Goal: Transaction & Acquisition: Purchase product/service

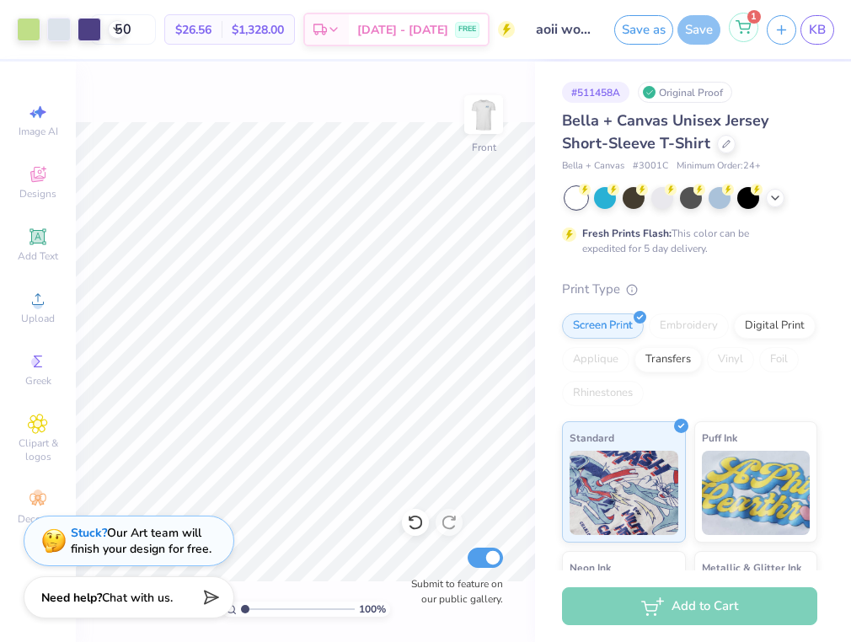
click at [738, 32] on icon at bounding box center [743, 26] width 15 height 13
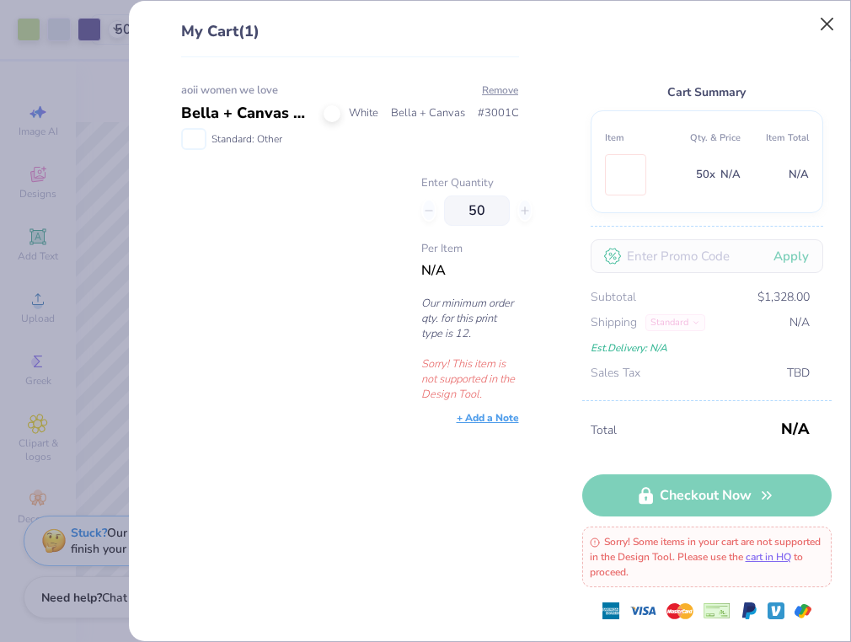
click at [822, 20] on button "Close" at bounding box center [827, 24] width 32 height 32
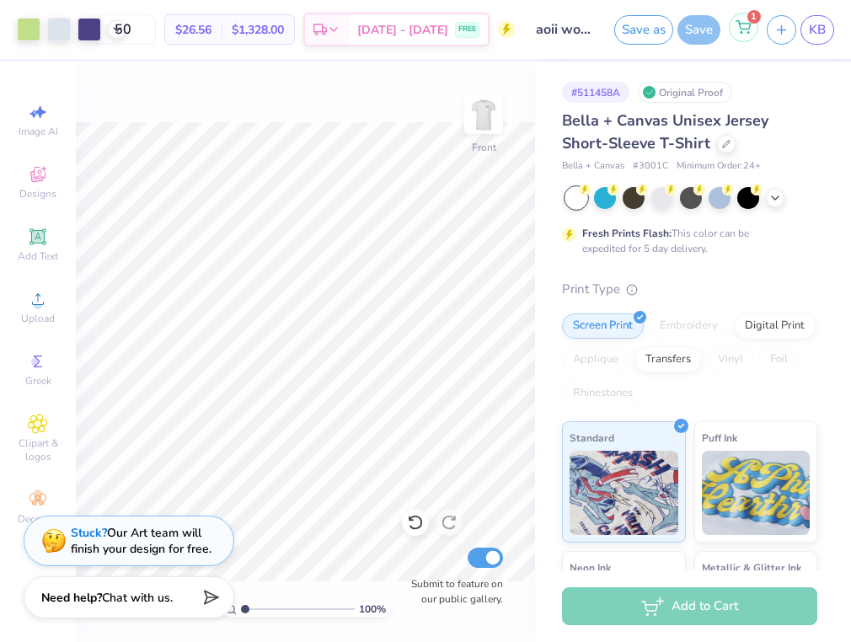
click at [755, 29] on div "1" at bounding box center [743, 27] width 29 height 29
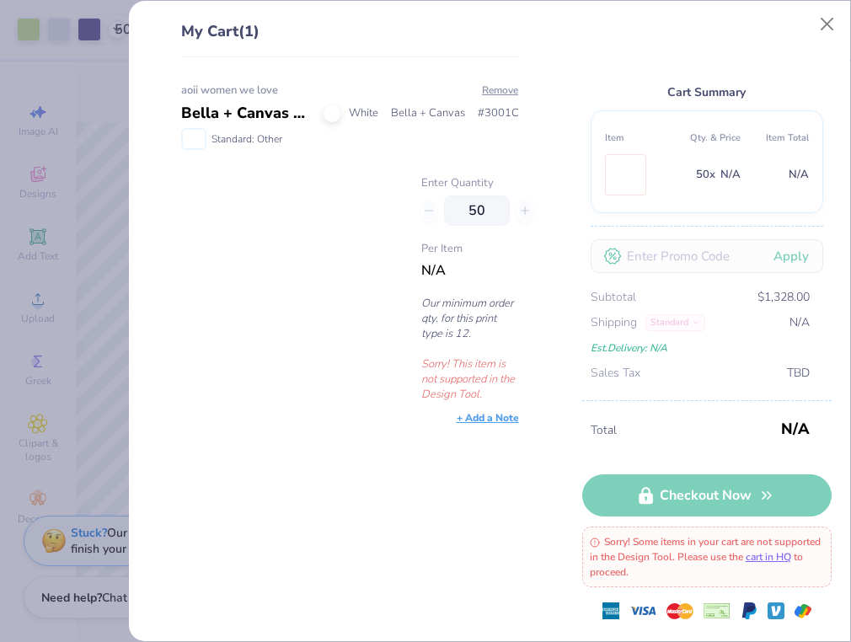
click at [442, 232] on div "Enter Quantity 50 Per Item N/A Our minimum order qty. for this print type is 12…" at bounding box center [474, 288] width 106 height 227
click at [685, 489] on div "Total N/A Checkout Now Sorry! Some items in your cart are not supported in the …" at bounding box center [706, 520] width 249 height 241
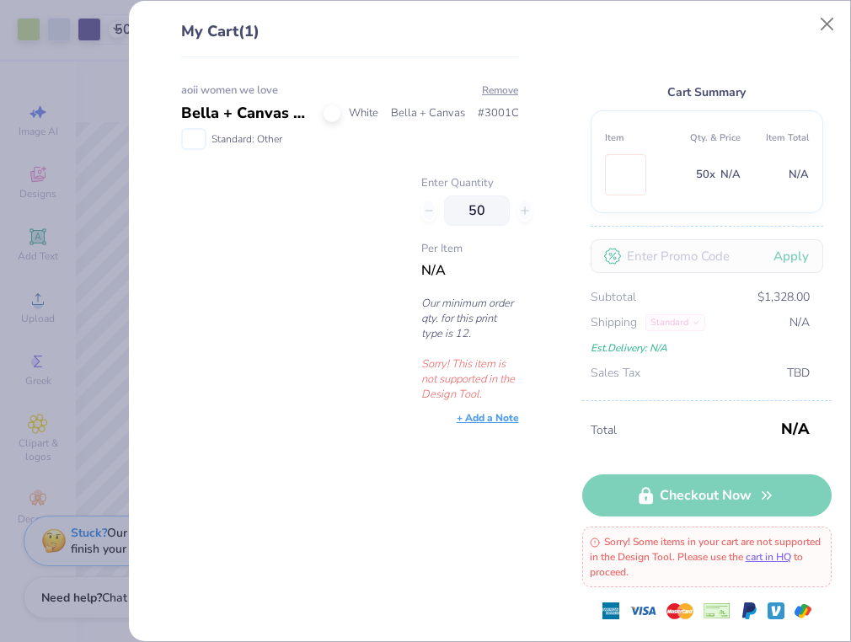
click at [731, 427] on span "Total" at bounding box center [683, 430] width 185 height 19
click at [829, 30] on button "Close" at bounding box center [827, 24] width 32 height 32
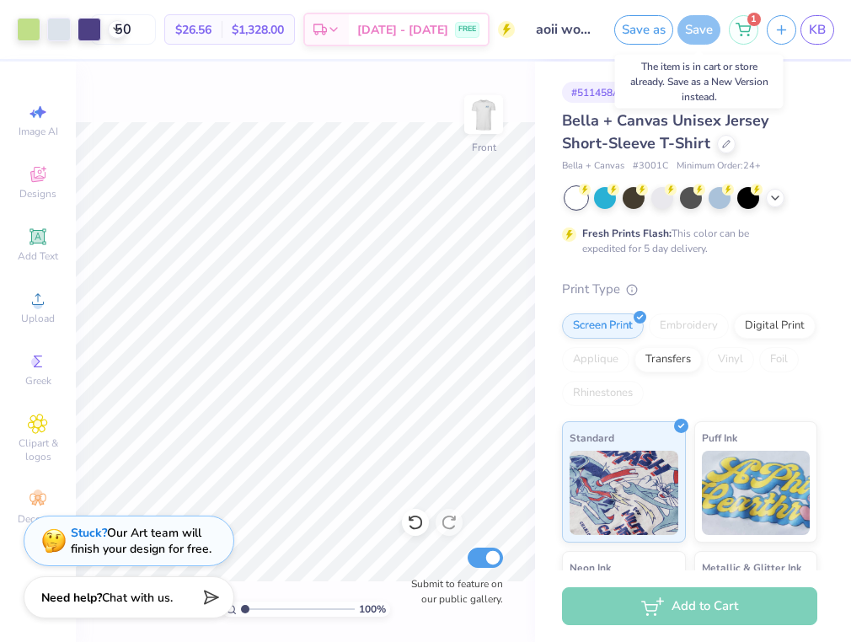
click at [705, 29] on div "Save" at bounding box center [698, 29] width 43 height 29
click at [825, 30] on span "KB" at bounding box center [817, 29] width 17 height 19
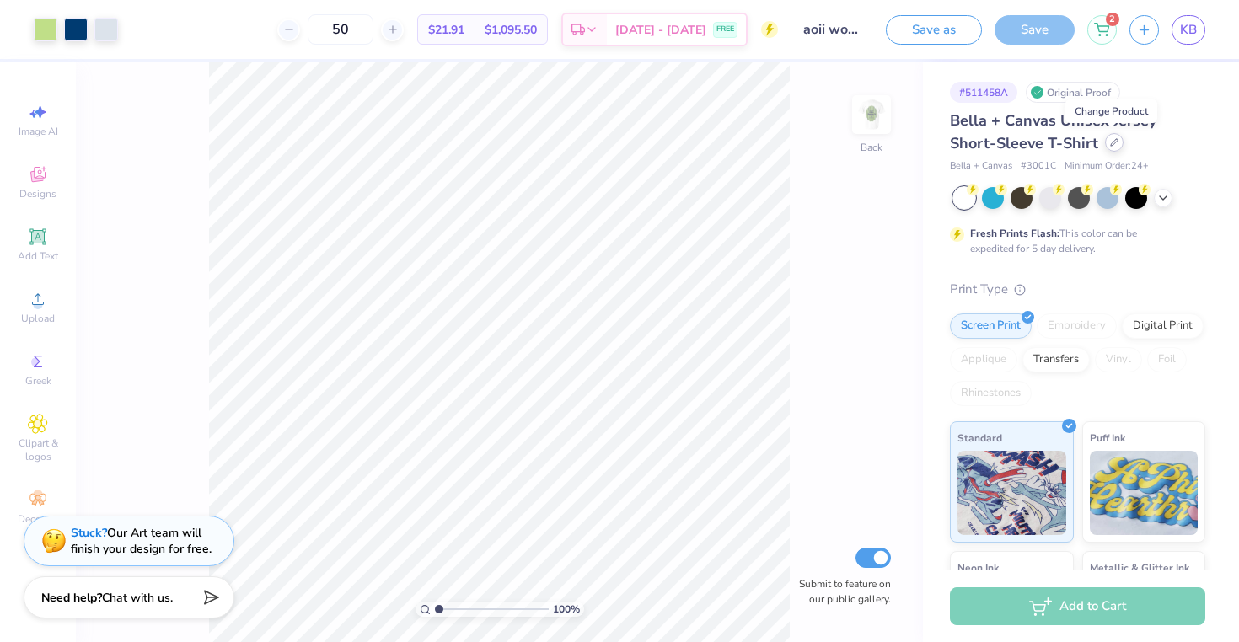
click at [1115, 147] on div at bounding box center [1114, 142] width 19 height 19
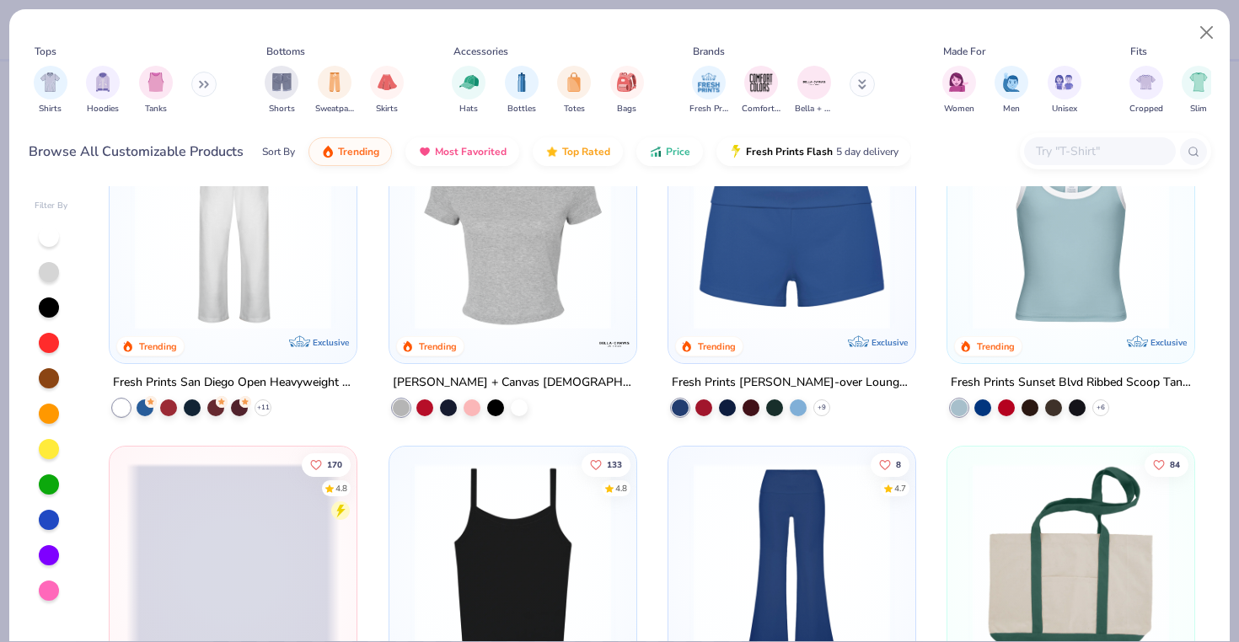
scroll to position [1085, 0]
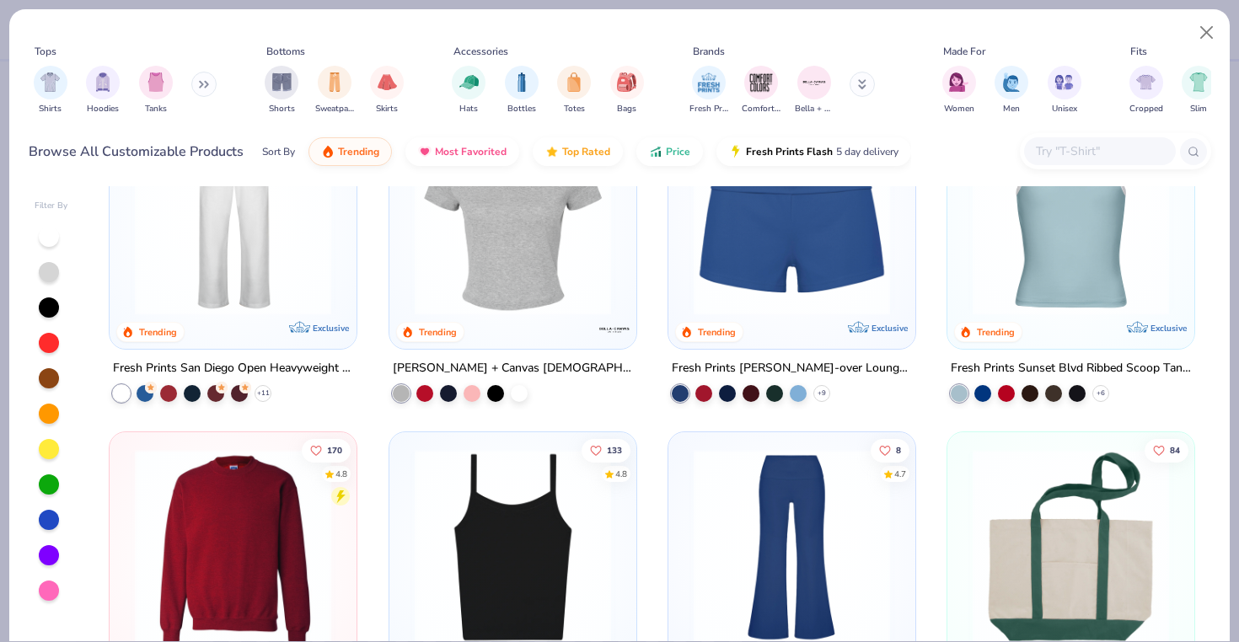
click at [1074, 144] on input "text" at bounding box center [1099, 151] width 130 height 19
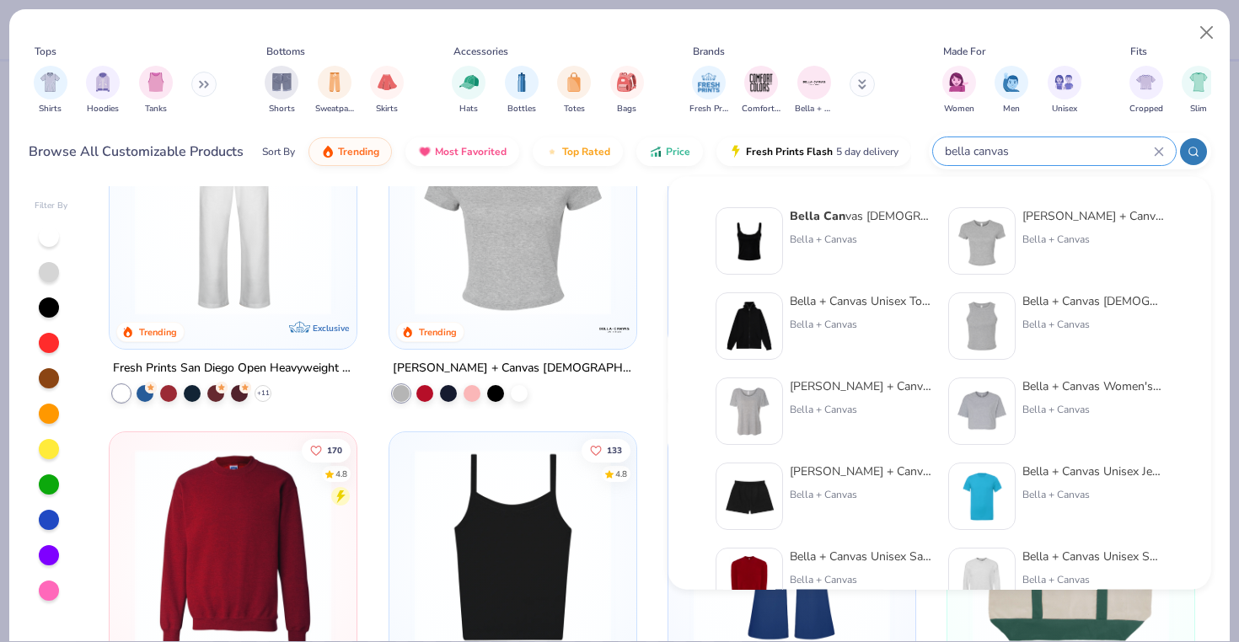
type input "bella canvas"
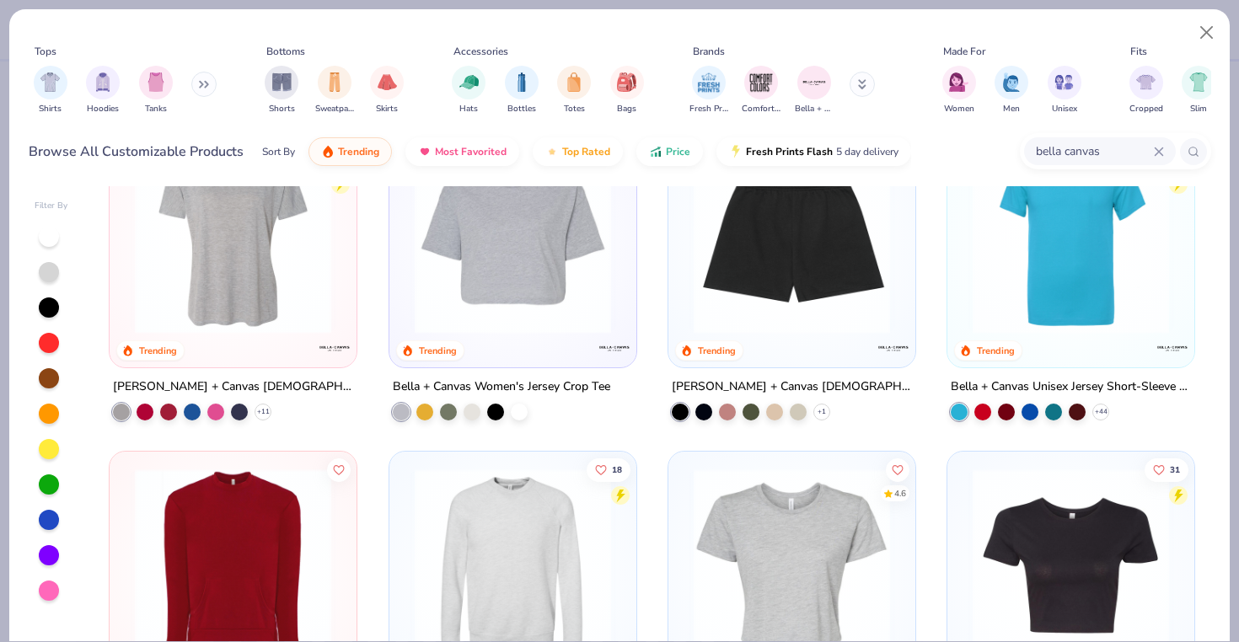
scroll to position [145, 0]
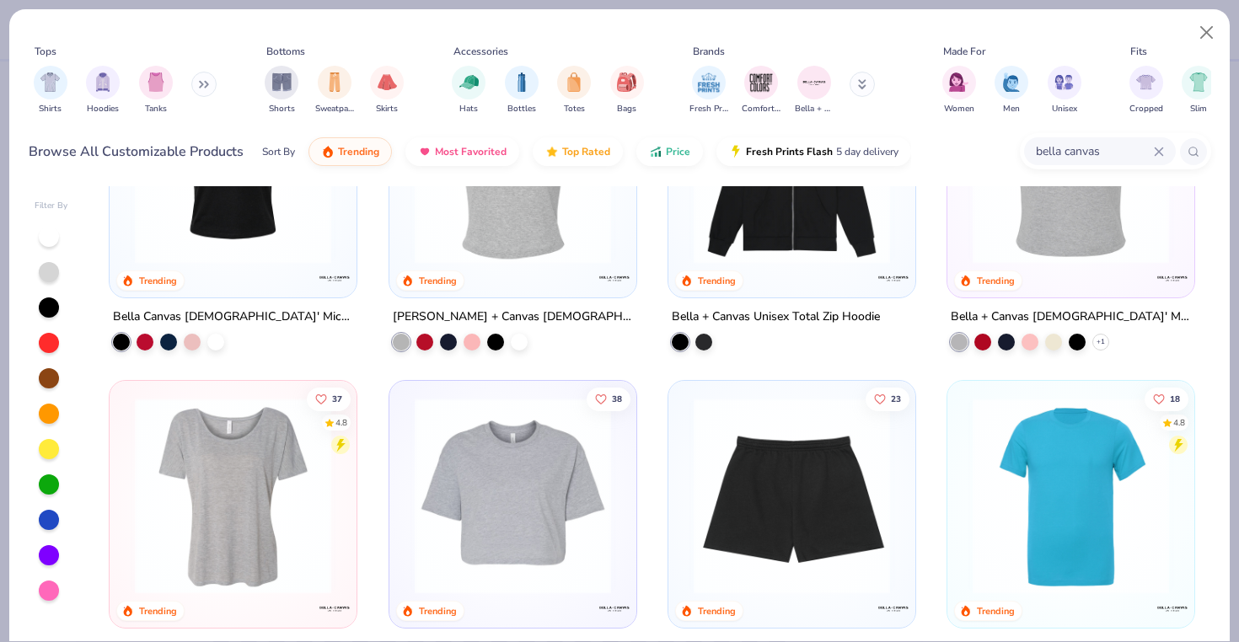
click at [260, 499] on img at bounding box center [232, 496] width 213 height 196
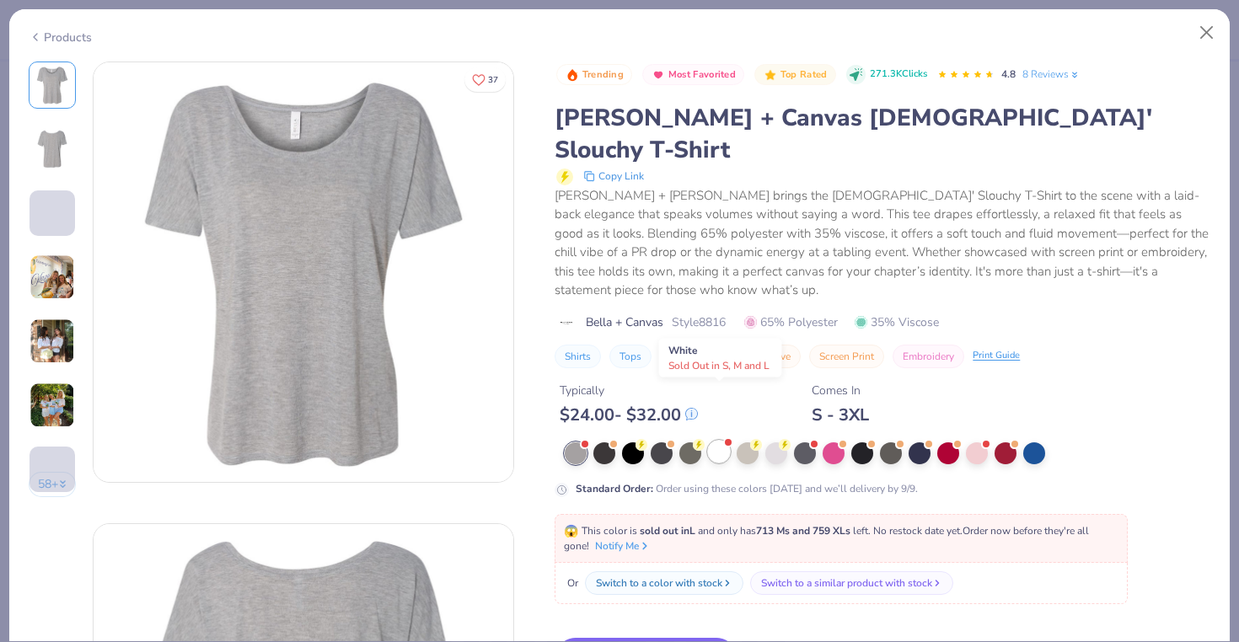
click at [715, 441] on div at bounding box center [719, 452] width 22 height 22
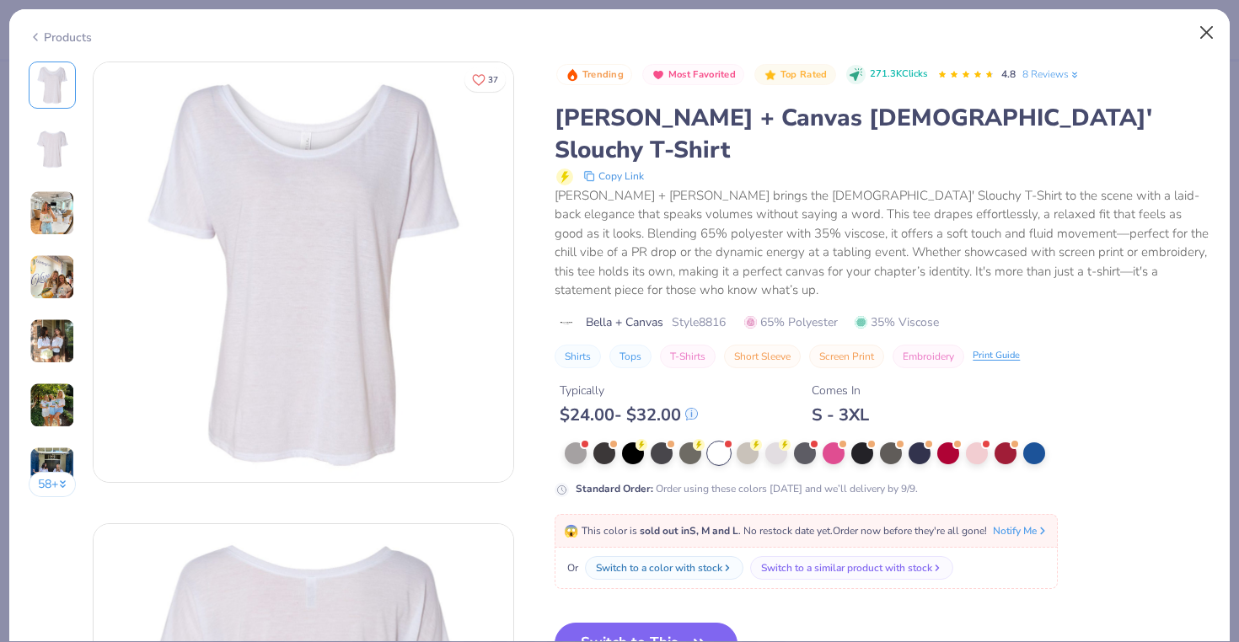
click at [1210, 40] on button "Close" at bounding box center [1207, 33] width 32 height 32
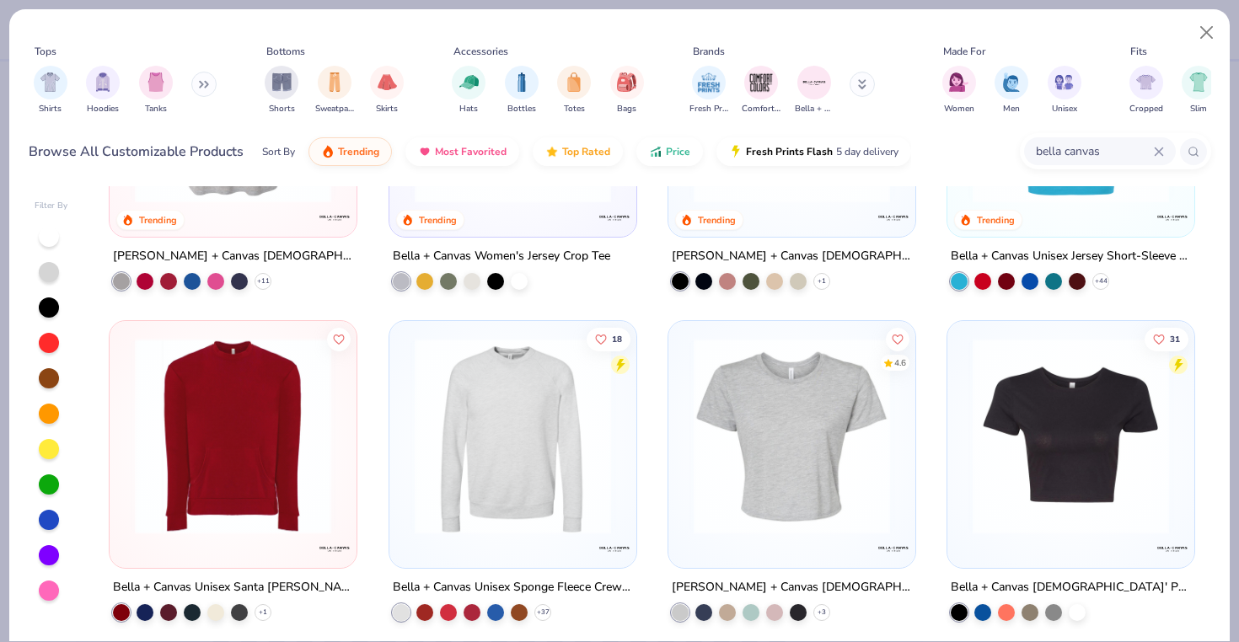
scroll to position [529, 0]
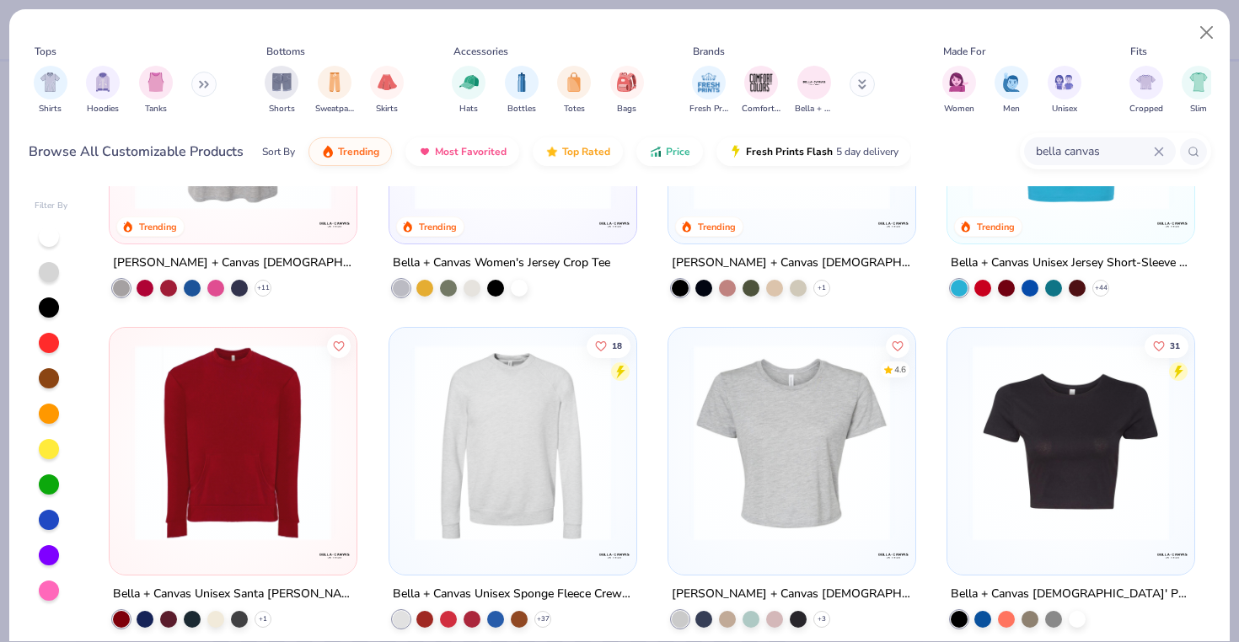
click at [1098, 221] on div at bounding box center [1071, 116] width 230 height 222
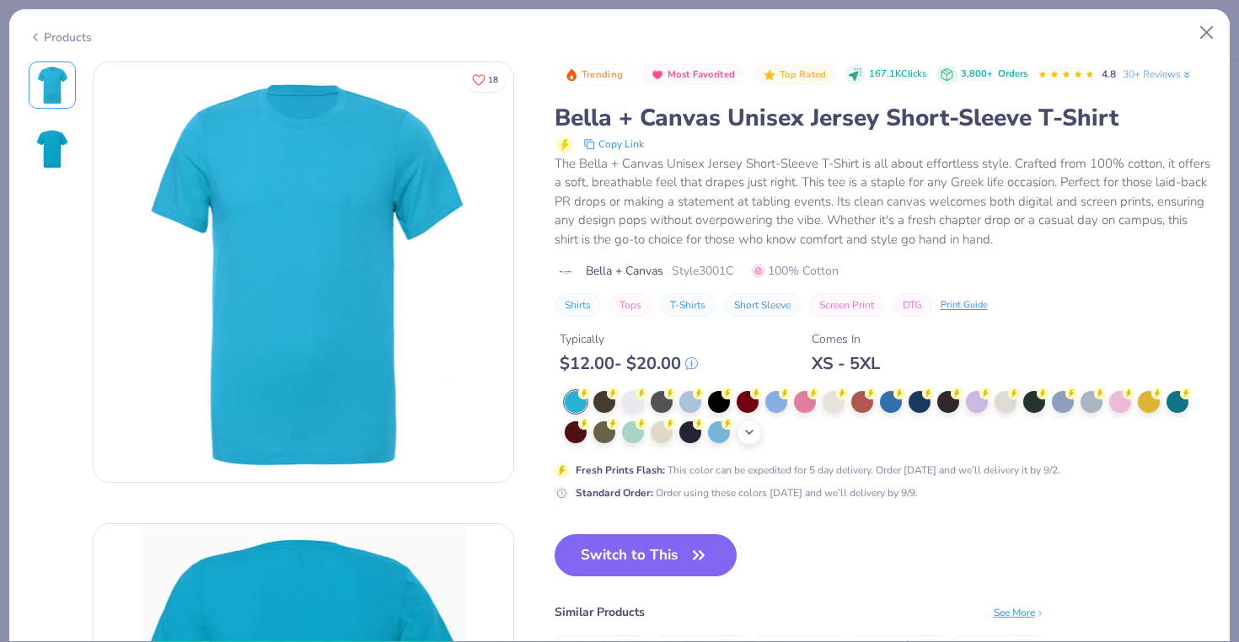
click at [747, 431] on polyline at bounding box center [749, 432] width 7 height 3
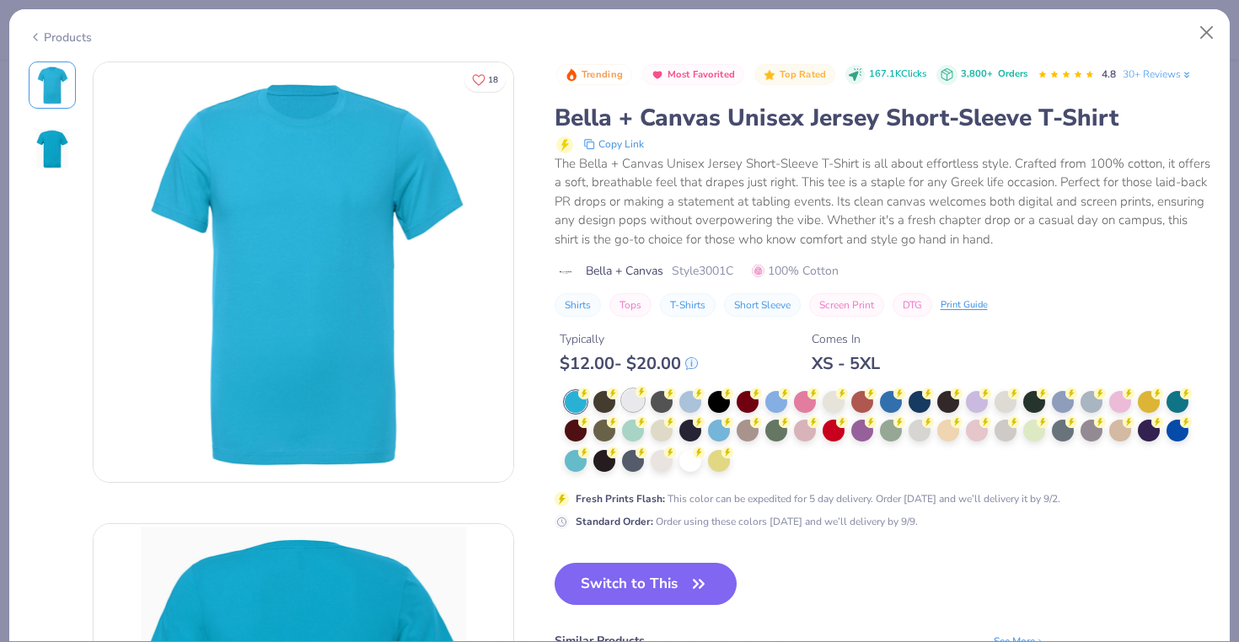
click at [590, 392] on circle at bounding box center [584, 394] width 12 height 12
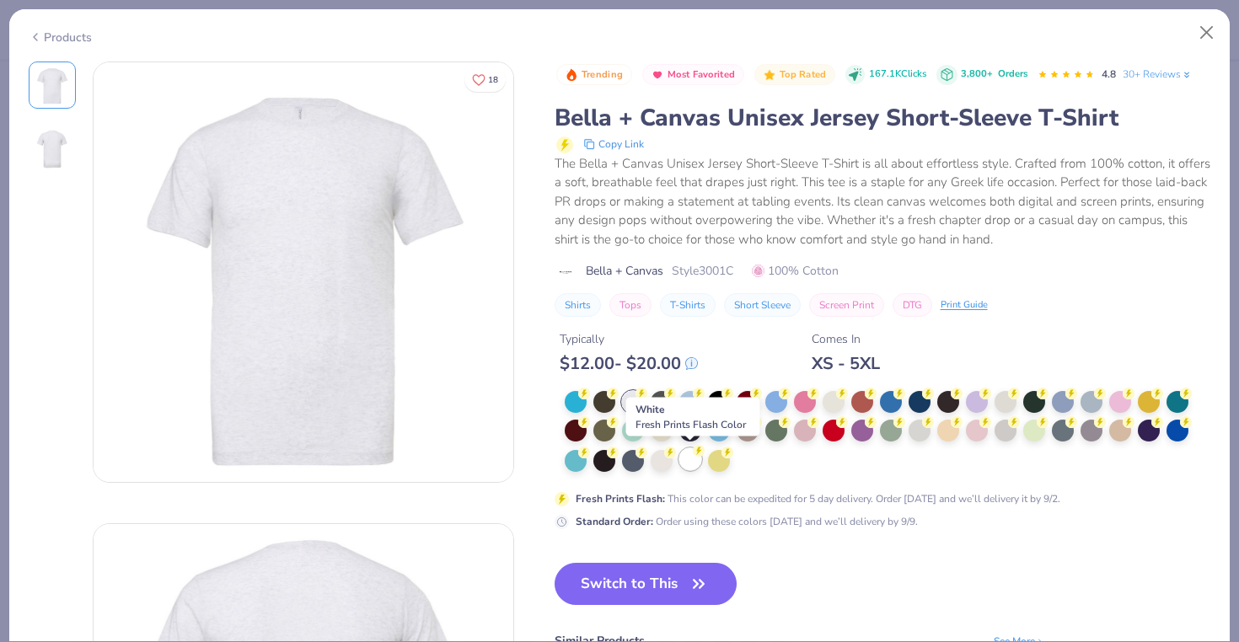
click at [684, 463] on div at bounding box center [690, 459] width 22 height 22
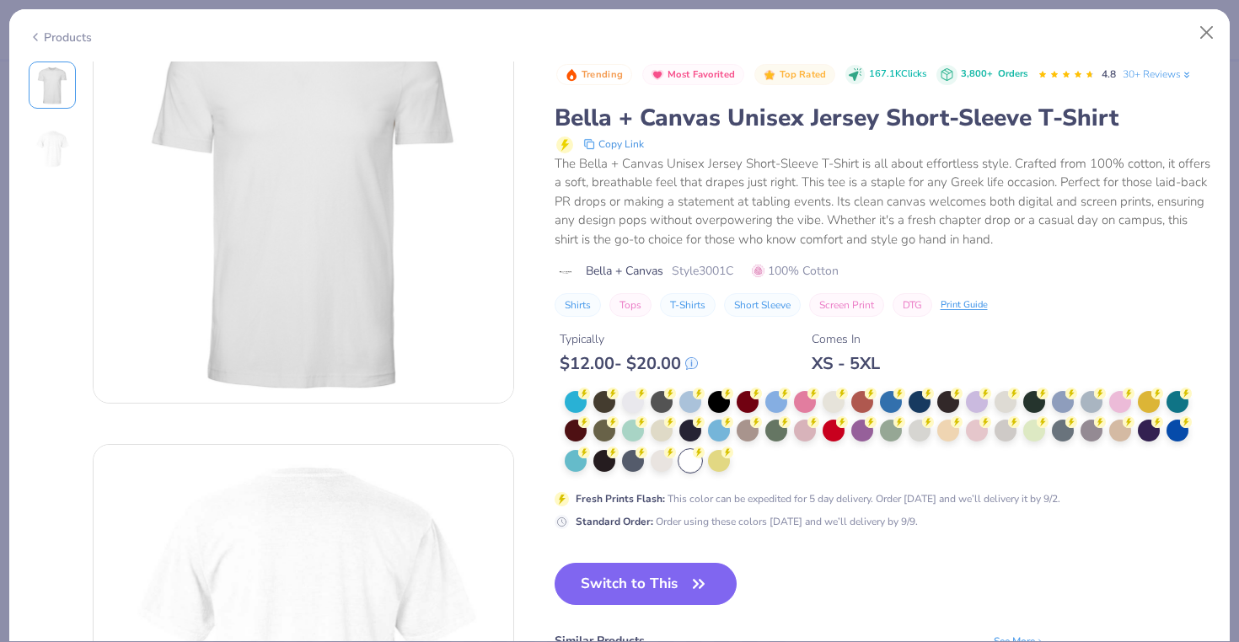
scroll to position [41, 0]
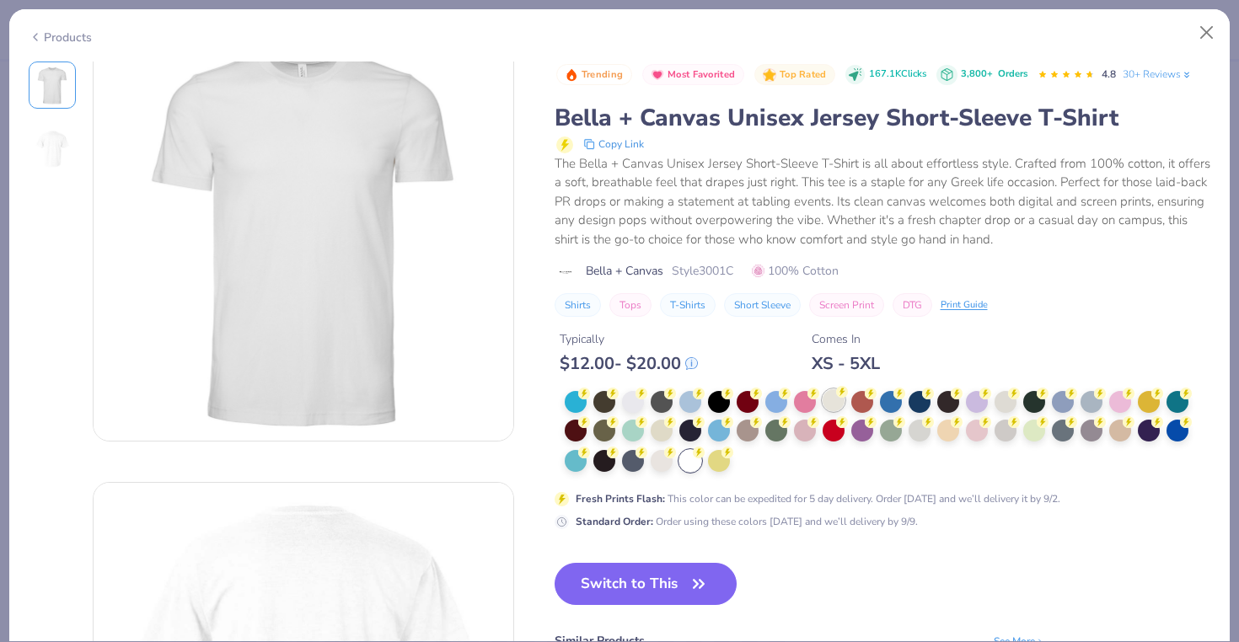
click at [841, 399] on div at bounding box center [833, 400] width 22 height 22
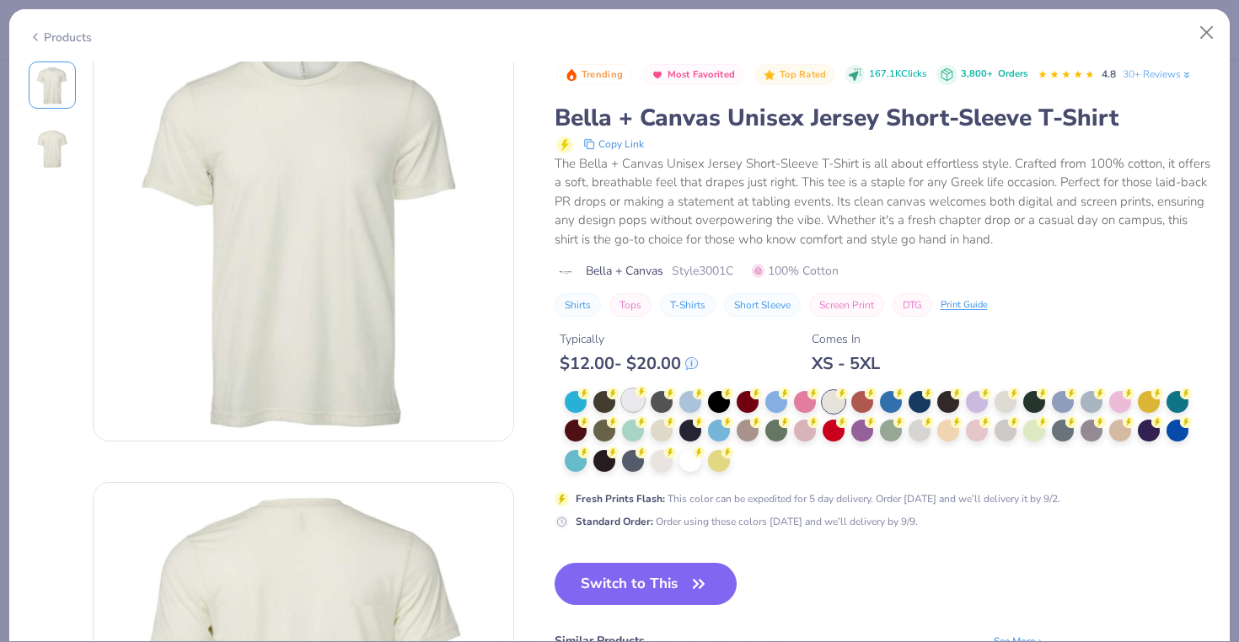
click at [637, 395] on icon at bounding box center [641, 392] width 12 height 12
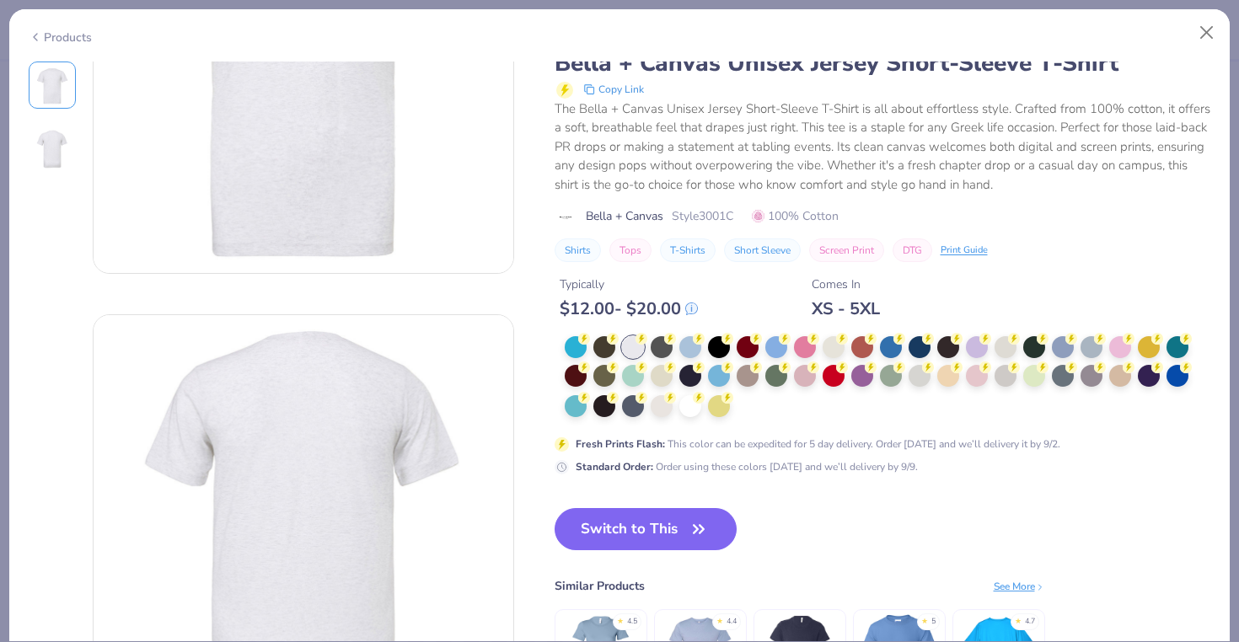
scroll to position [185, 0]
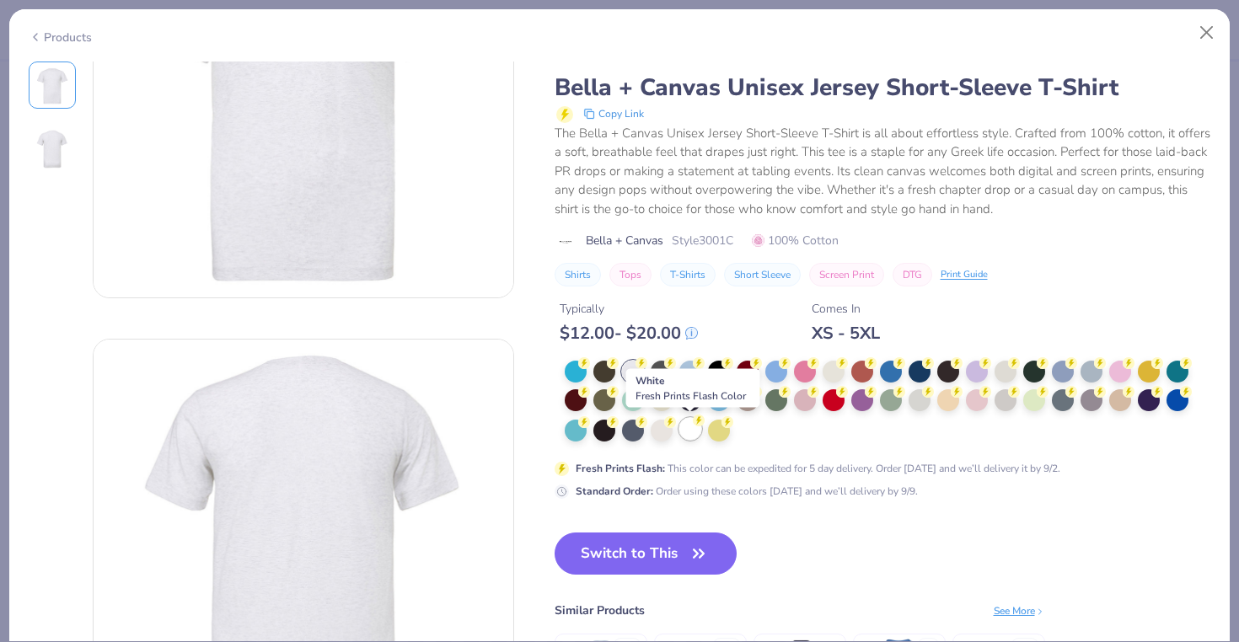
click at [695, 436] on div at bounding box center [690, 429] width 22 height 22
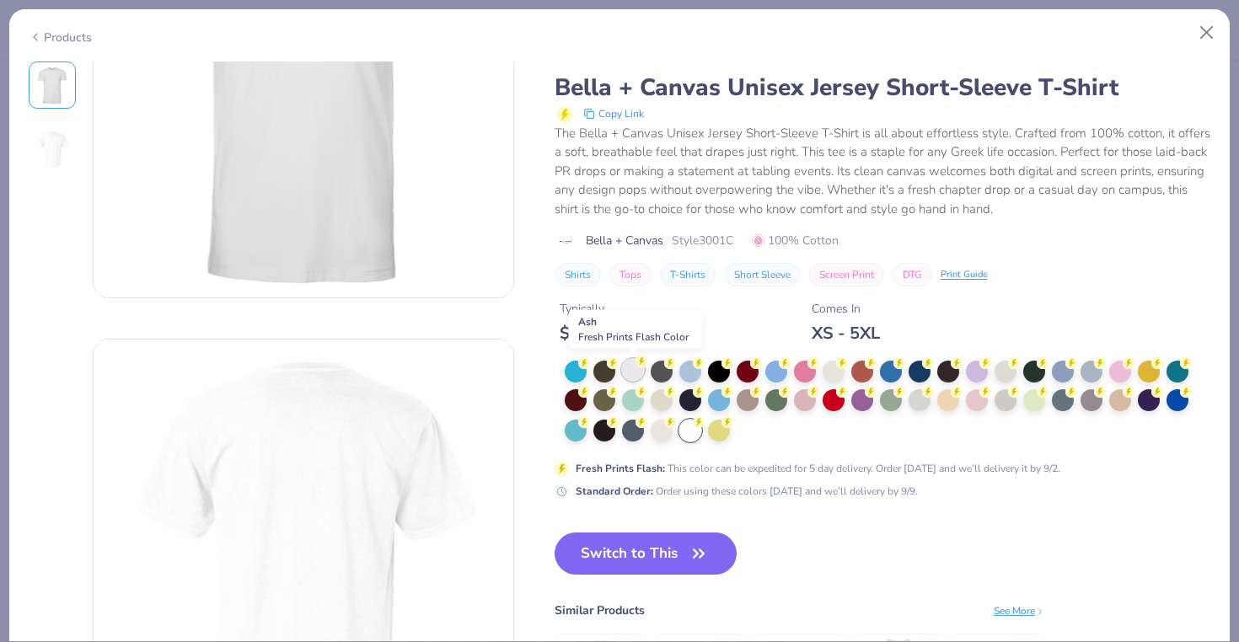
click at [629, 371] on div at bounding box center [633, 370] width 22 height 22
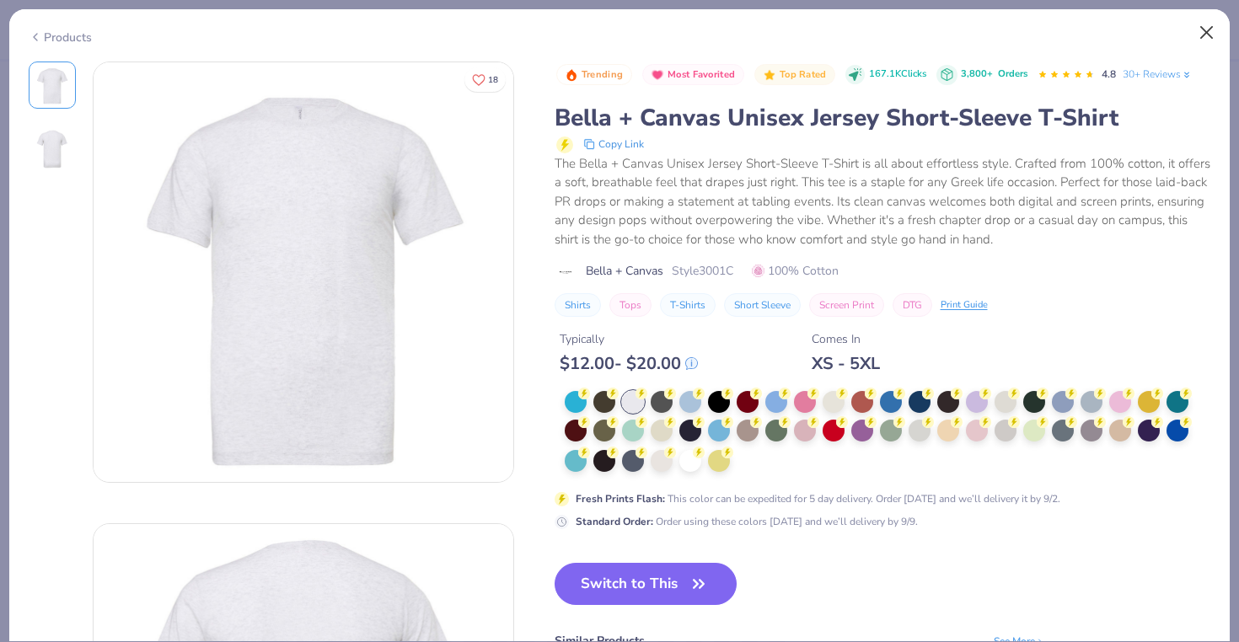
click at [1200, 32] on button "Close" at bounding box center [1207, 33] width 32 height 32
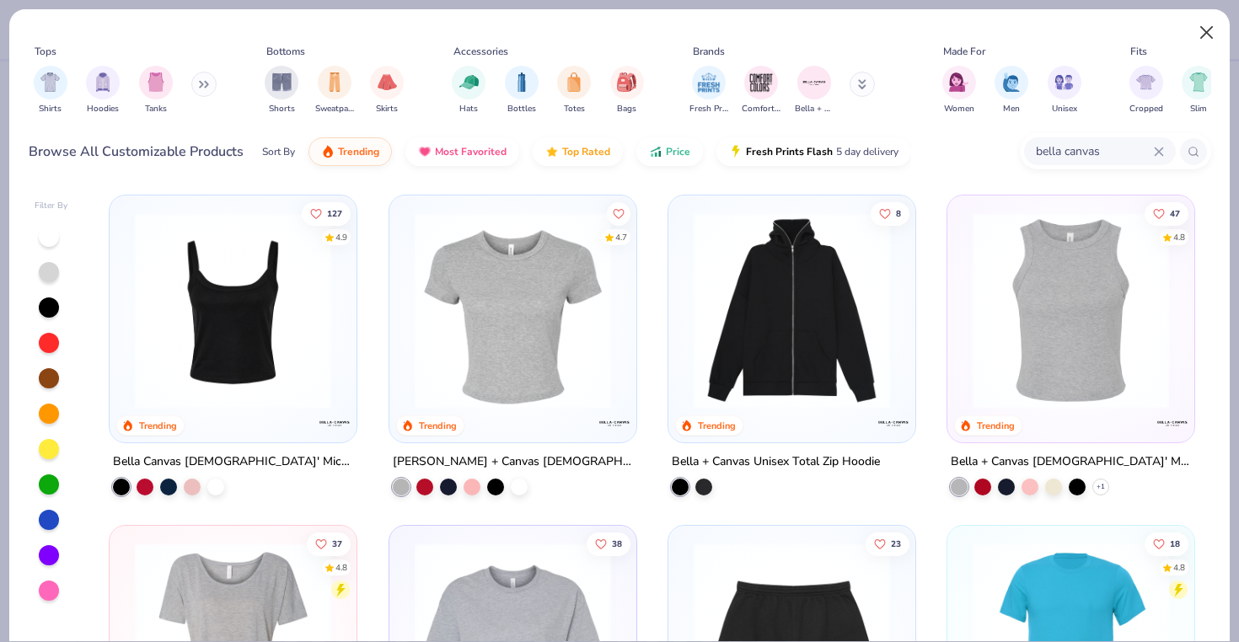
click at [1206, 24] on button "Close" at bounding box center [1207, 33] width 32 height 32
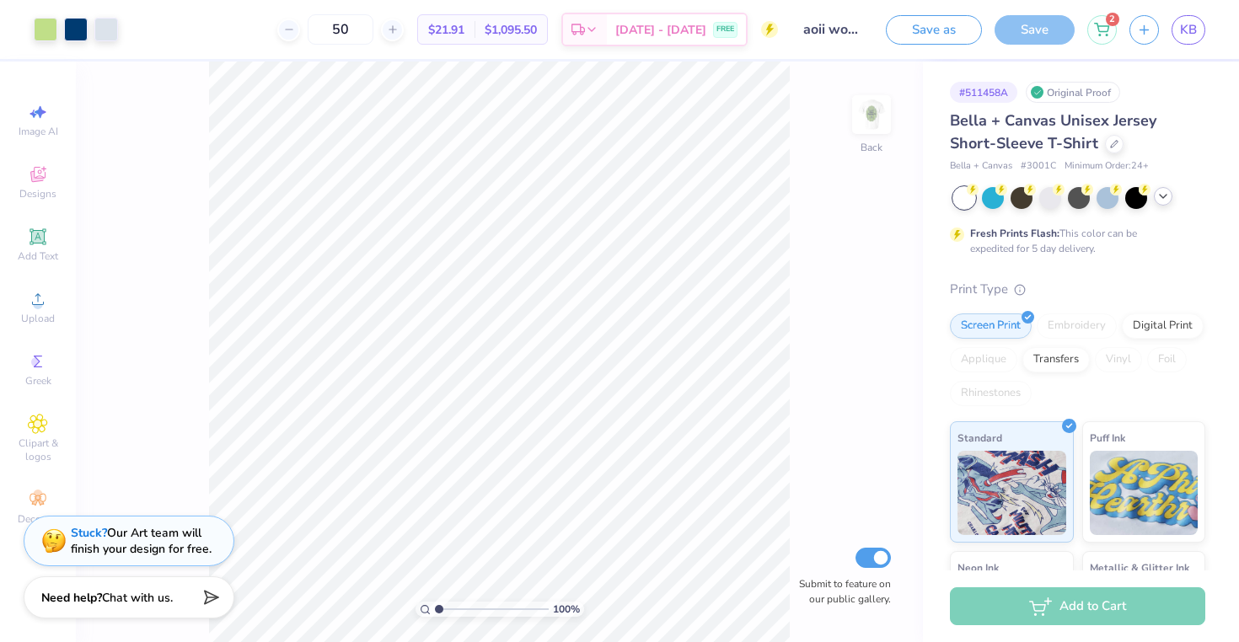
click at [1158, 192] on icon at bounding box center [1162, 196] width 13 height 13
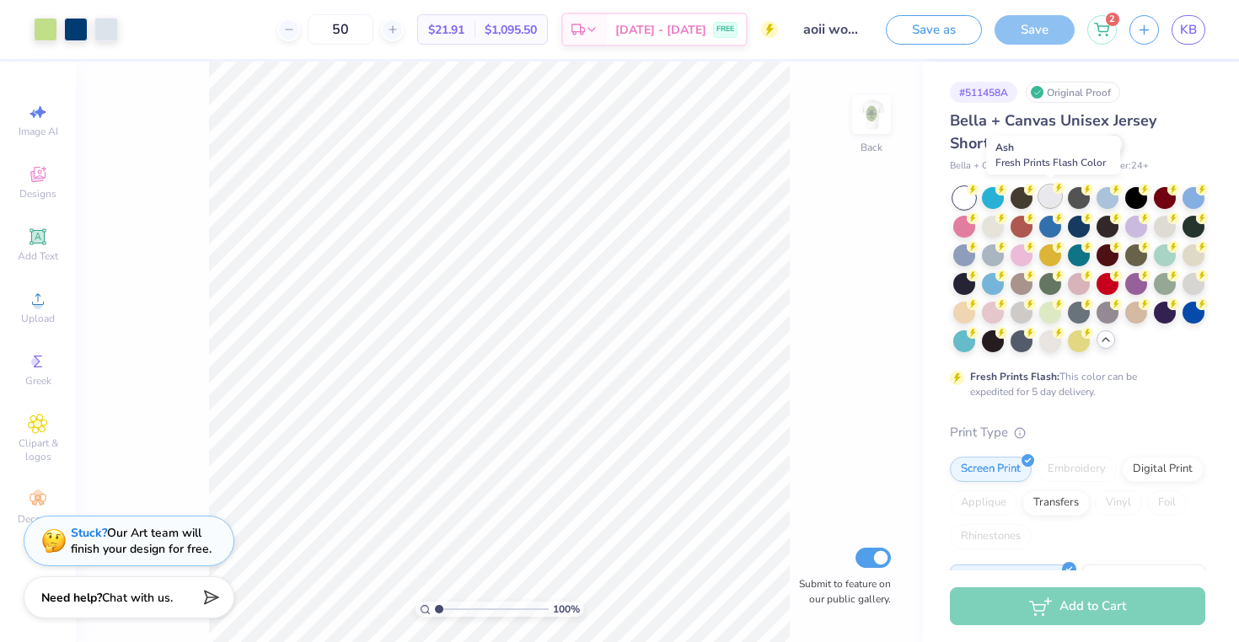
click at [1057, 198] on div at bounding box center [1050, 196] width 22 height 22
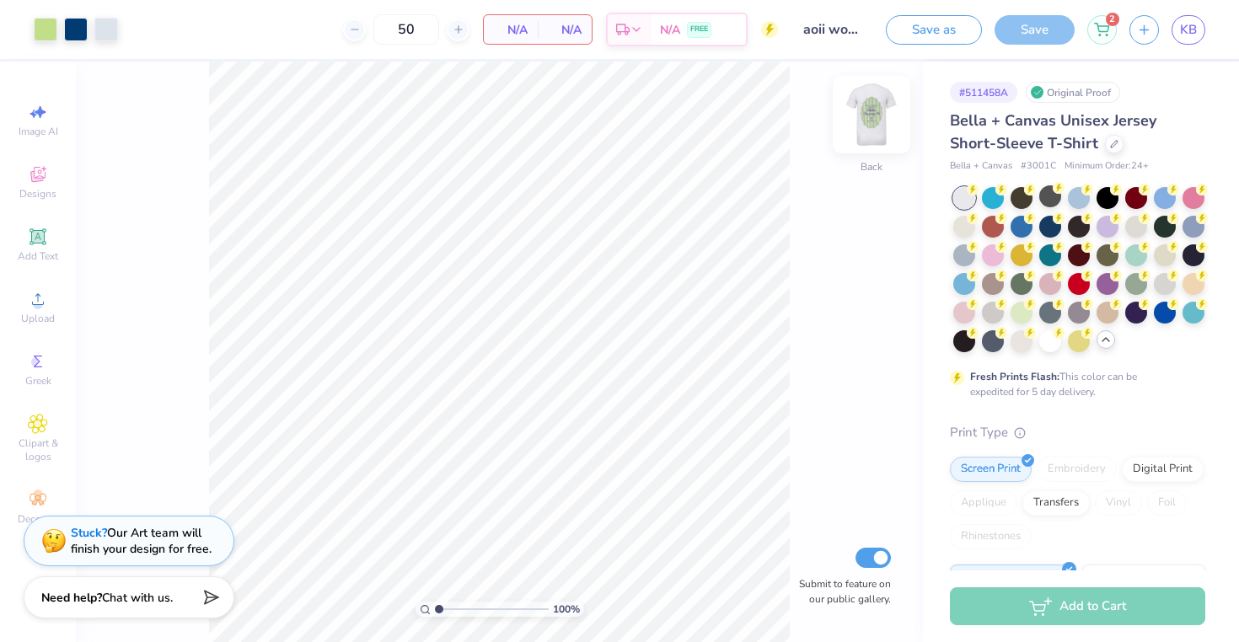
click at [876, 123] on img at bounding box center [871, 114] width 67 height 67
click at [876, 123] on img at bounding box center [871, 115] width 34 height 34
type input "3.95"
click at [875, 133] on img at bounding box center [871, 114] width 67 height 67
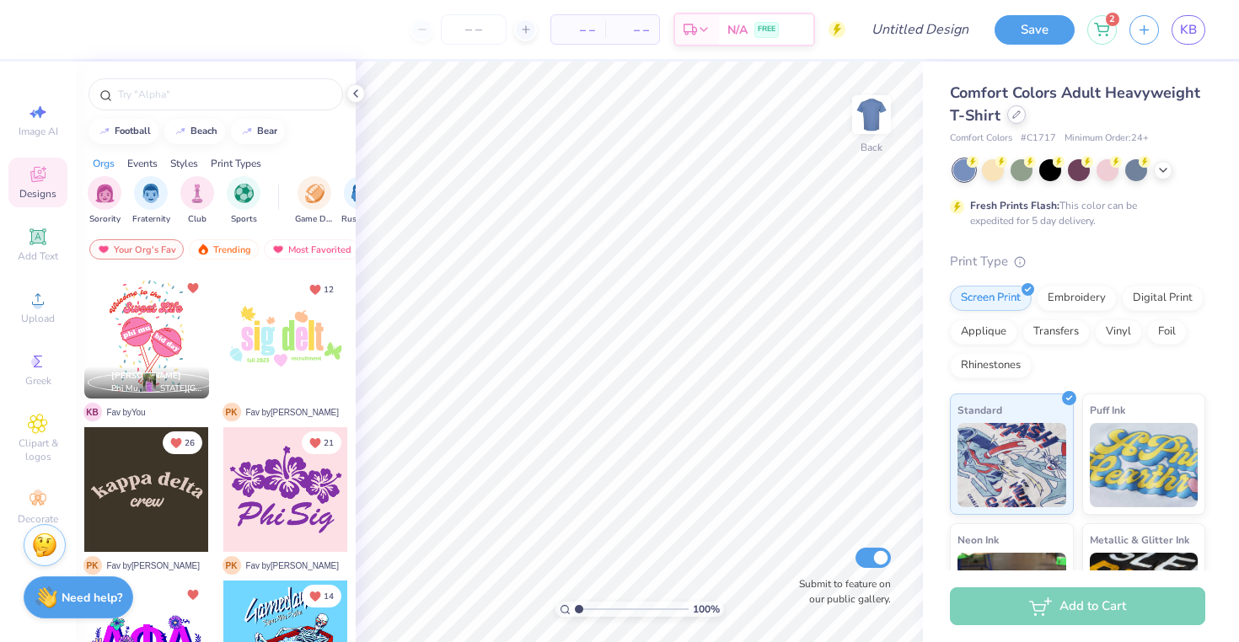
click at [1009, 115] on div at bounding box center [1016, 114] width 19 height 19
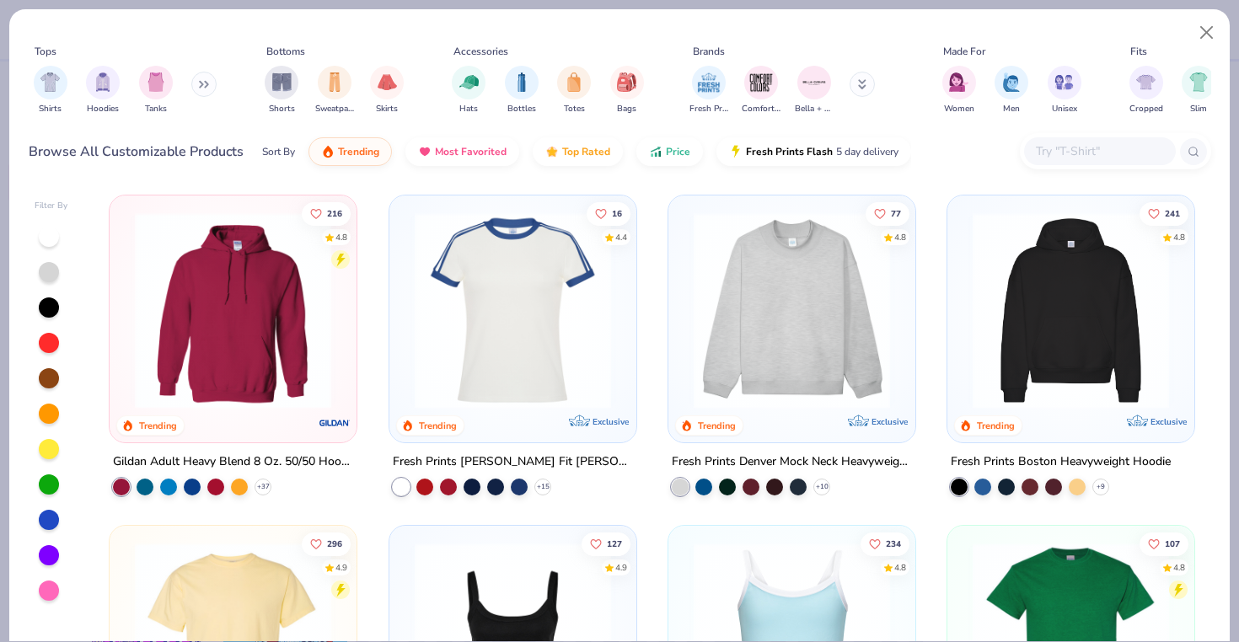
click at [1079, 137] on div at bounding box center [1100, 151] width 152 height 28
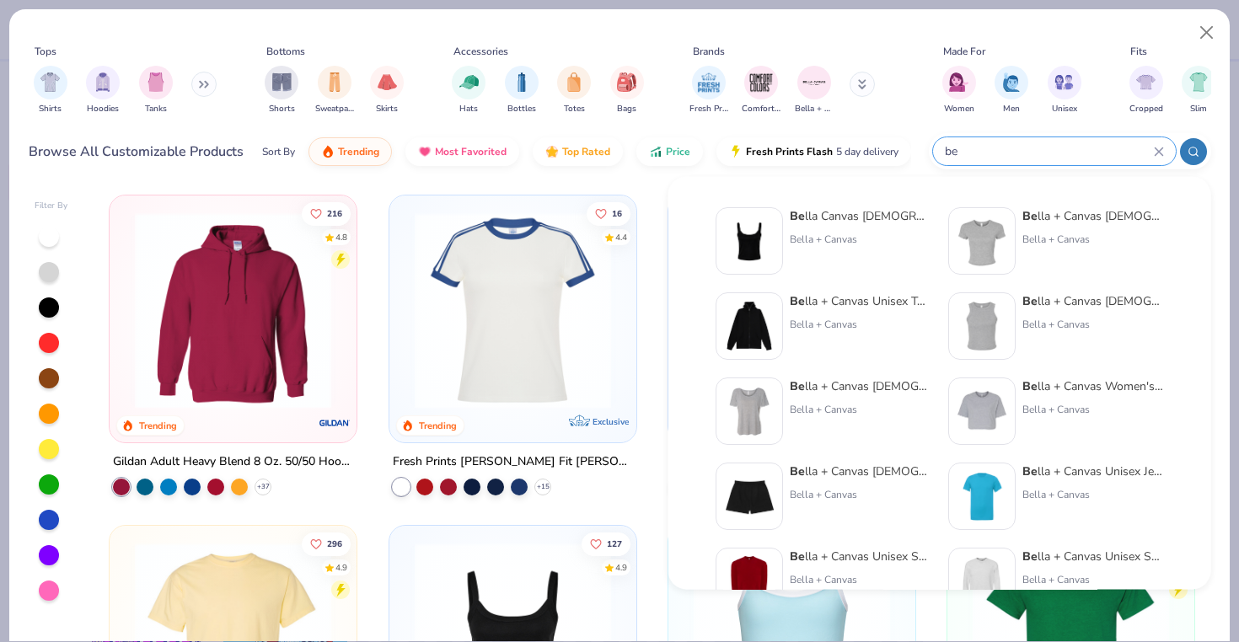
type input "b"
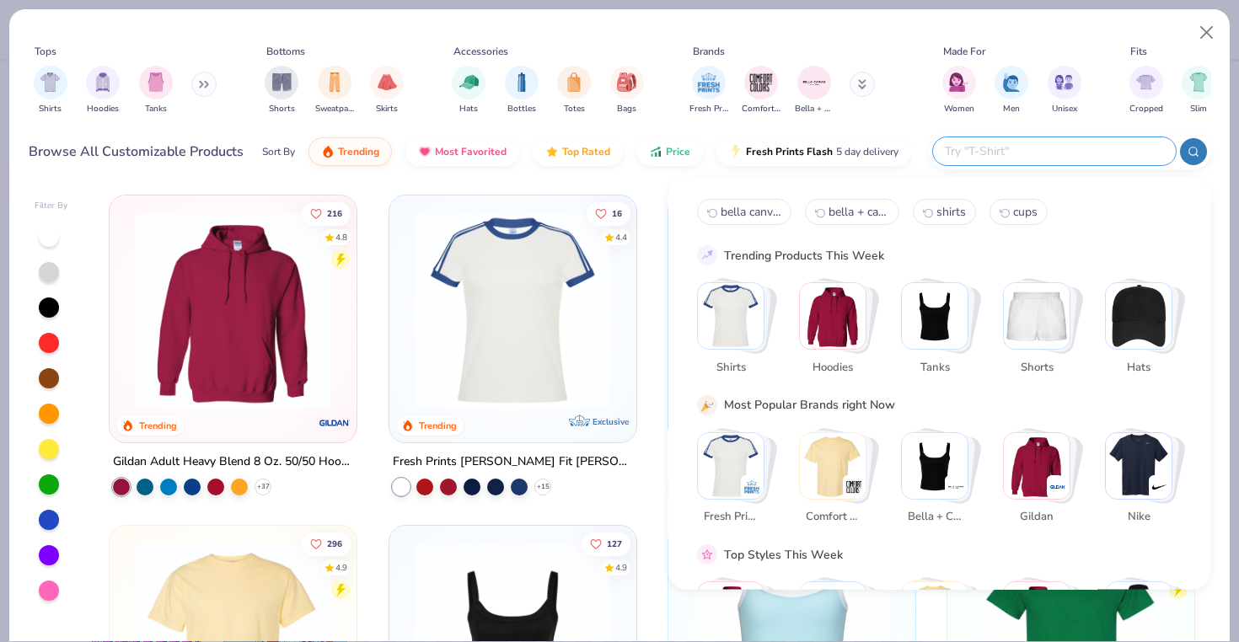
click at [872, 219] on span "bella + canvas jersey" at bounding box center [858, 212] width 61 height 16
type input "bella + canvas jersey"
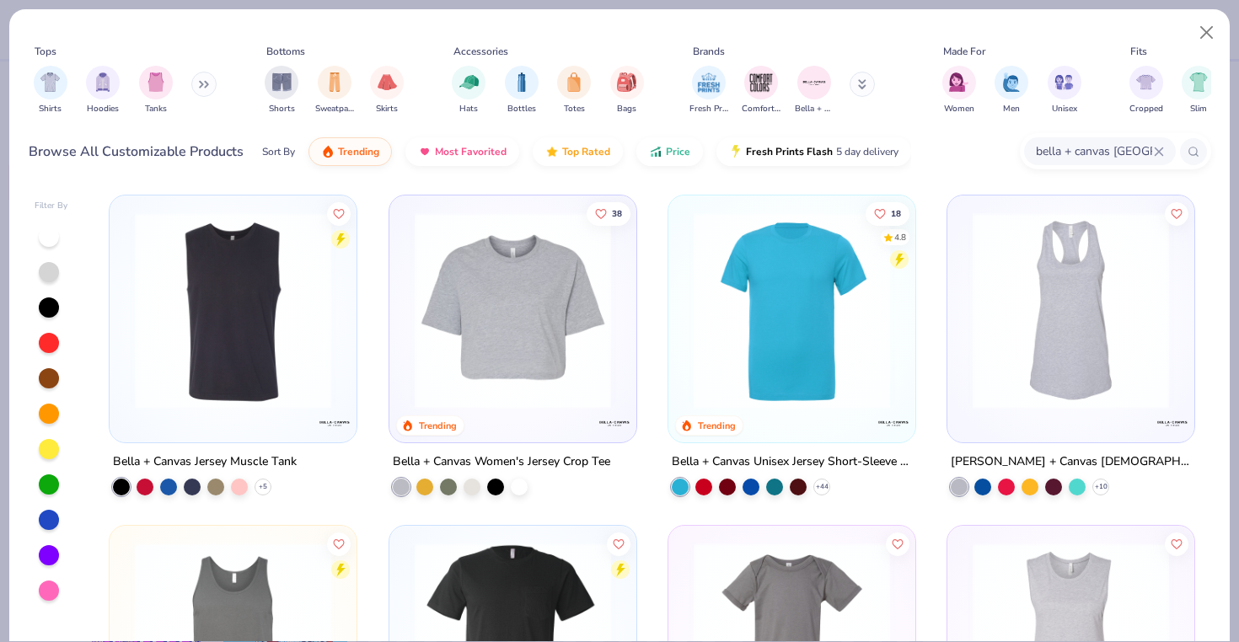
scroll to position [78, 0]
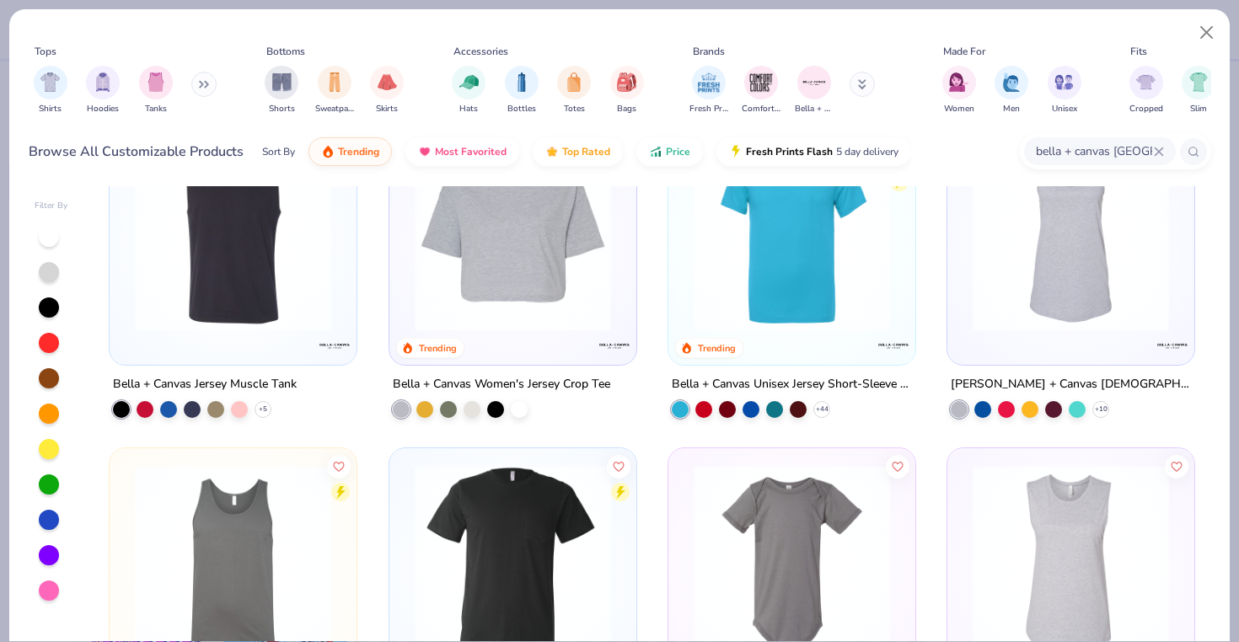
click at [797, 291] on img at bounding box center [791, 233] width 213 height 196
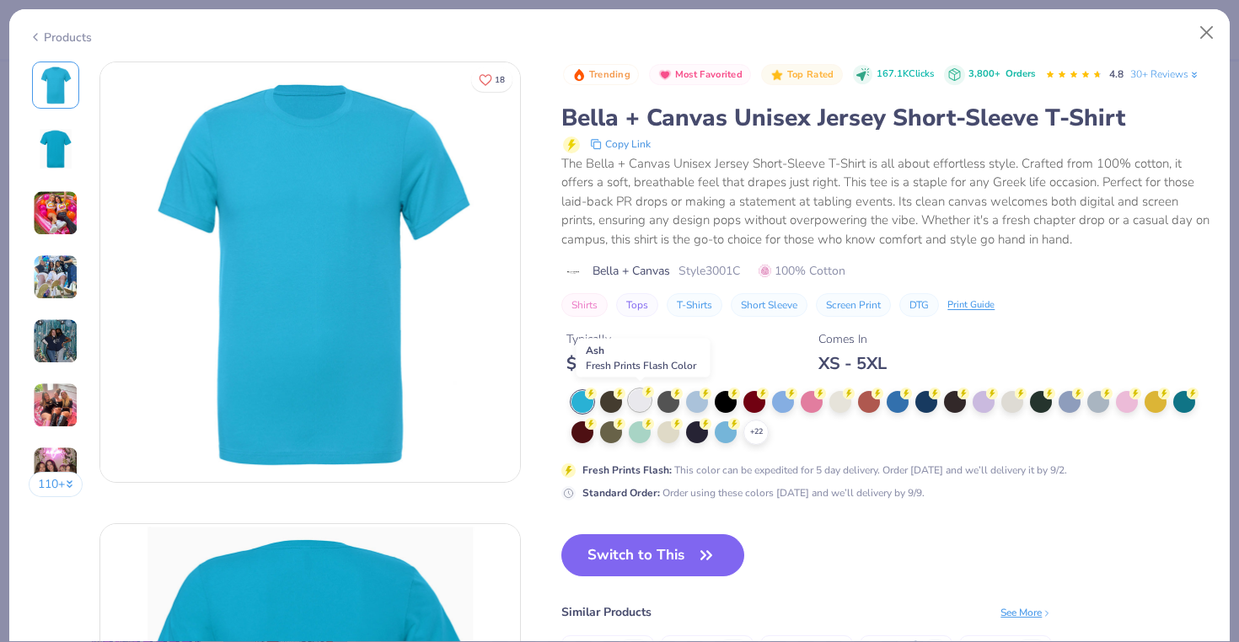
click at [645, 396] on div at bounding box center [640, 400] width 22 height 22
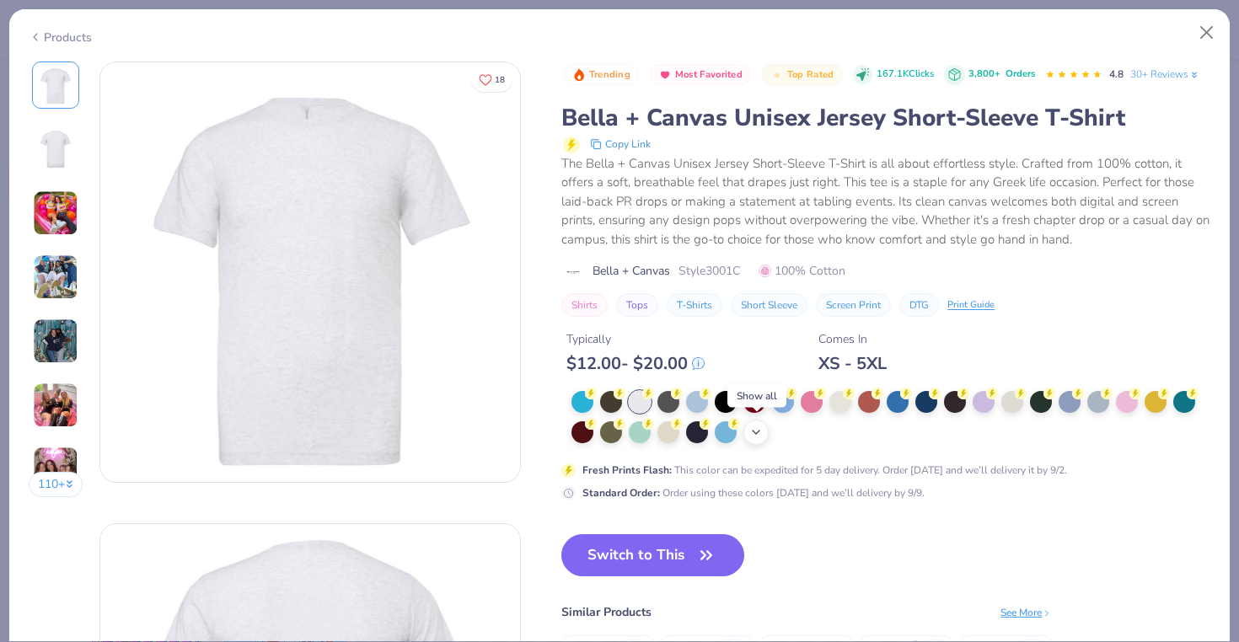
click at [759, 433] on icon at bounding box center [755, 432] width 13 height 13
